Goal: Information Seeking & Learning: Compare options

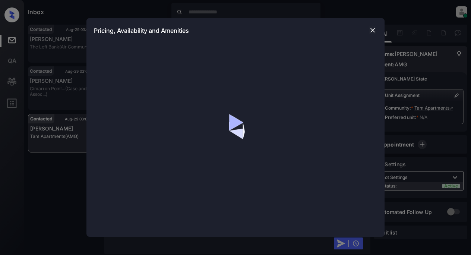
scroll to position [1718, 0]
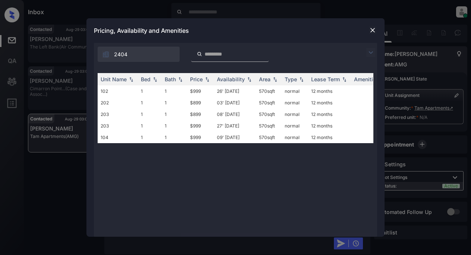
click at [370, 52] on img at bounding box center [370, 52] width 9 height 9
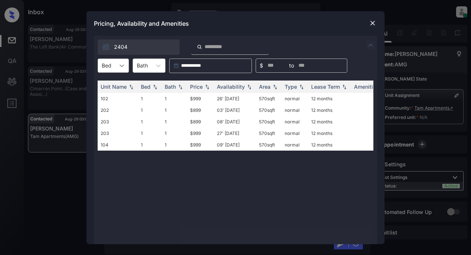
click at [123, 67] on icon at bounding box center [121, 65] width 7 height 7
click at [196, 86] on div "Price" at bounding box center [196, 86] width 13 height 6
click at [199, 99] on td "$899" at bounding box center [200, 99] width 27 height 12
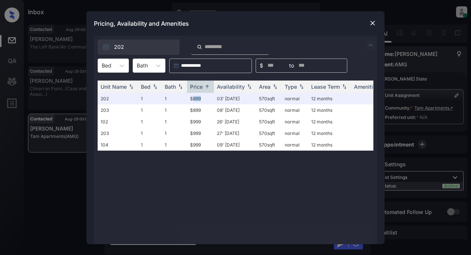
click at [373, 24] on img at bounding box center [372, 22] width 7 height 7
